Goal: Transaction & Acquisition: Purchase product/service

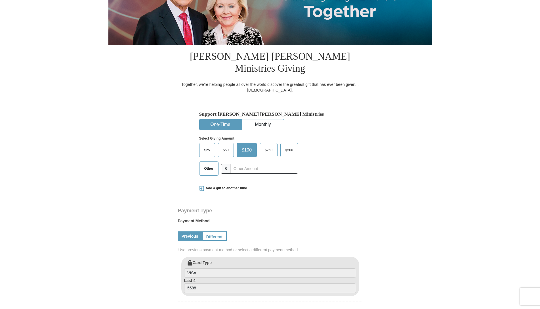
select select "NC"
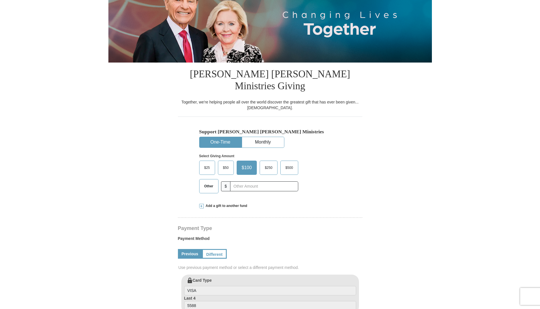
scroll to position [58, 0]
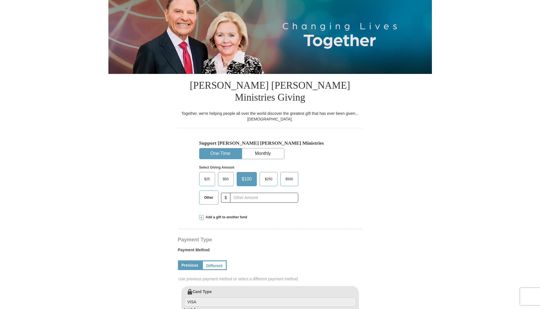
click at [211, 193] on span "Other" at bounding box center [209, 197] width 15 height 9
click at [0, 0] on input "Other" at bounding box center [0, 0] width 0 height 0
click at [243, 193] on input "text" at bounding box center [264, 198] width 63 height 10
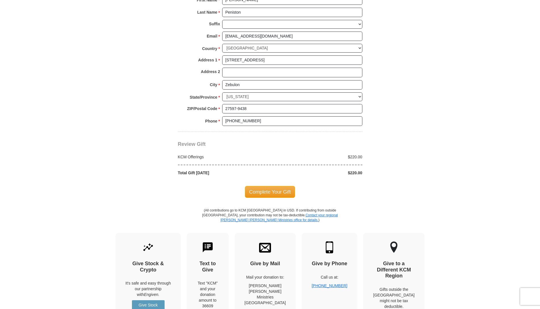
scroll to position [434, 0]
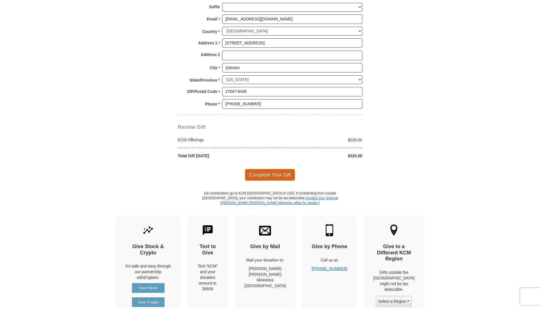
type input "220"
click at [287, 169] on span "Complete Your Gift" at bounding box center [270, 175] width 50 height 12
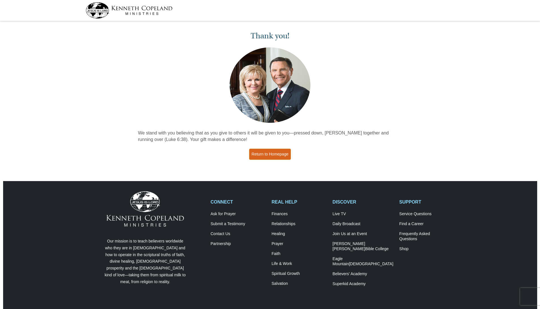
click at [265, 153] on link "Return to Homepage" at bounding box center [270, 154] width 42 height 11
